Goal: Find specific page/section: Find specific page/section

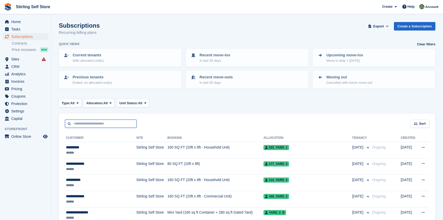
click at [94, 119] on input "text" at bounding box center [101, 123] width 72 height 8
type input "****"
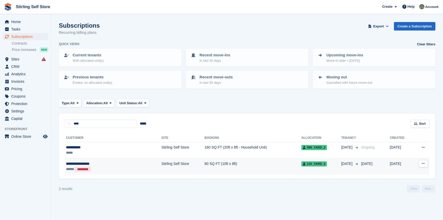
click at [204, 163] on td "80 SQ FT (10ft x 8ft)" at bounding box center [252, 166] width 97 height 16
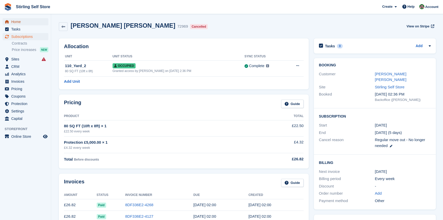
click at [18, 21] on span "Home" at bounding box center [26, 21] width 31 height 7
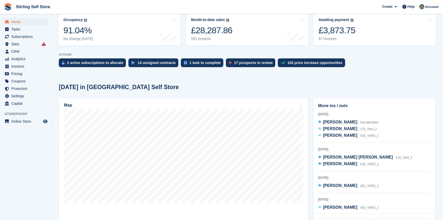
scroll to position [70, 0]
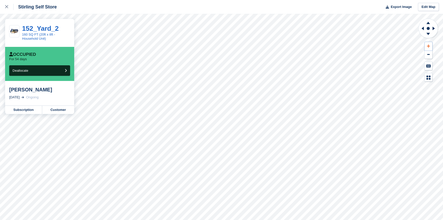
click at [428, 45] on icon at bounding box center [428, 45] width 3 height 3
click at [427, 22] on icon at bounding box center [427, 22] width 13 height 6
click at [422, 28] on icon at bounding box center [422, 29] width 2 height 4
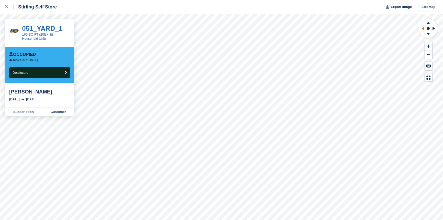
click at [422, 28] on g at bounding box center [421, 28] width 6 height 13
click at [422, 28] on icon at bounding box center [422, 29] width 2 height 4
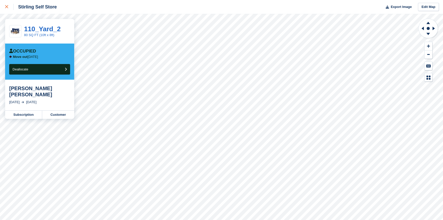
click at [6, 7] on icon at bounding box center [6, 6] width 3 height 3
click at [7, 5] on div at bounding box center [9, 7] width 8 height 6
